Goal: Task Accomplishment & Management: Use online tool/utility

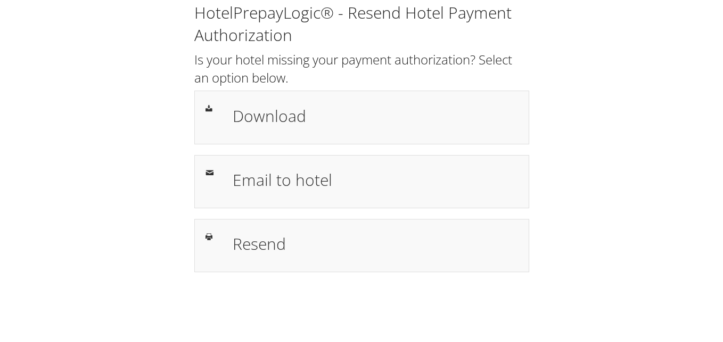
click at [596, 252] on div "HotelPrepayLogic® - Resend Hotel Payment Authorization Is your hotel missing yo…" at bounding box center [362, 141] width 702 height 283
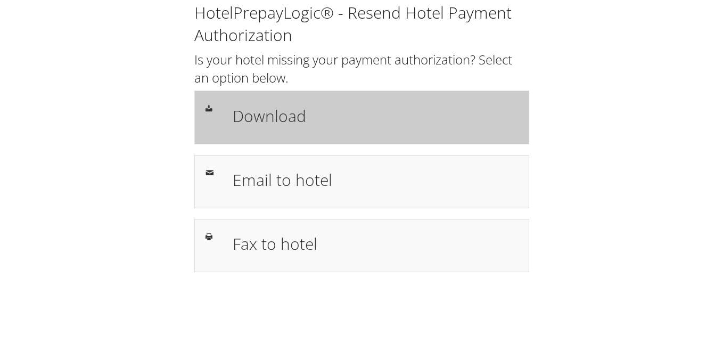
click at [259, 124] on h1 "Download" at bounding box center [375, 116] width 285 height 24
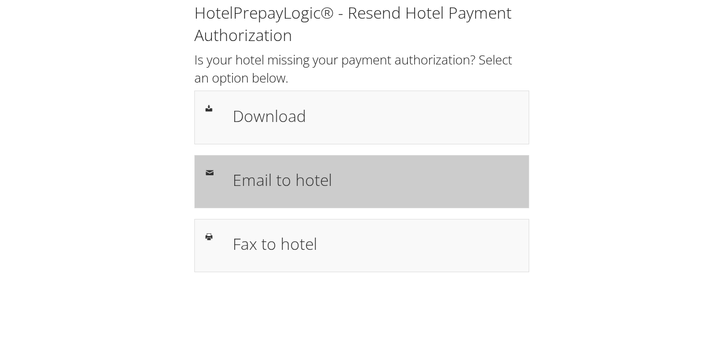
click at [291, 181] on h1 "Email to hotel" at bounding box center [375, 180] width 285 height 24
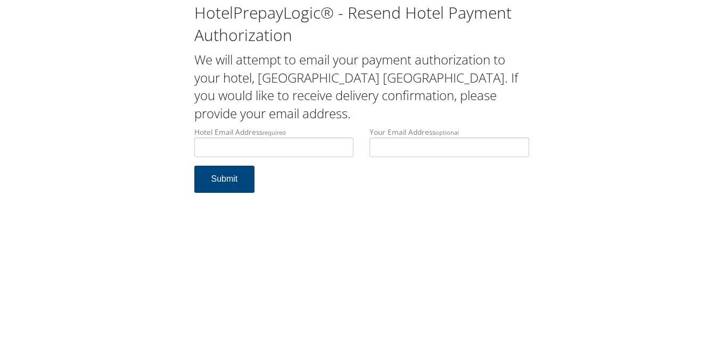
drag, startPoint x: 453, startPoint y: 197, endPoint x: 399, endPoint y: 182, distance: 55.2
click at [452, 197] on form "Hotel Email Address required Hotel email address is required Your Email Address…" at bounding box center [361, 165] width 335 height 77
click at [279, 149] on input "Hotel Email Address required" at bounding box center [274, 147] width 160 height 20
drag, startPoint x: 311, startPoint y: 148, endPoint x: 194, endPoint y: 140, distance: 116.9
click at [194, 140] on input "hamptoninn2015@gmail.com" at bounding box center [274, 147] width 160 height 20
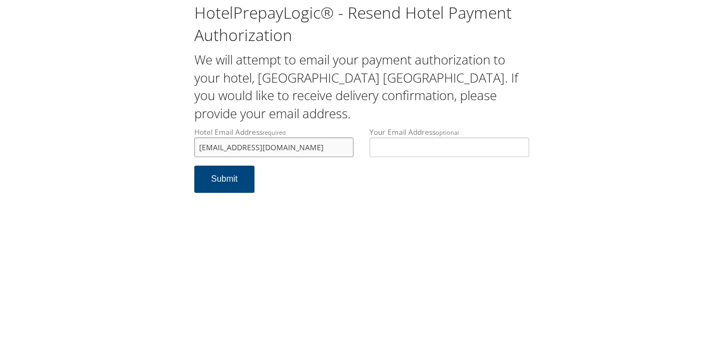
type input "hamptoninn2015@gmail.com"
click at [341, 196] on form "Hotel Email Address required hamptoninn2015@gmail.com Hotel email address is re…" at bounding box center [361, 165] width 335 height 77
click at [229, 179] on button "Submit" at bounding box center [224, 179] width 61 height 27
